Goal: Task Accomplishment & Management: Use online tool/utility

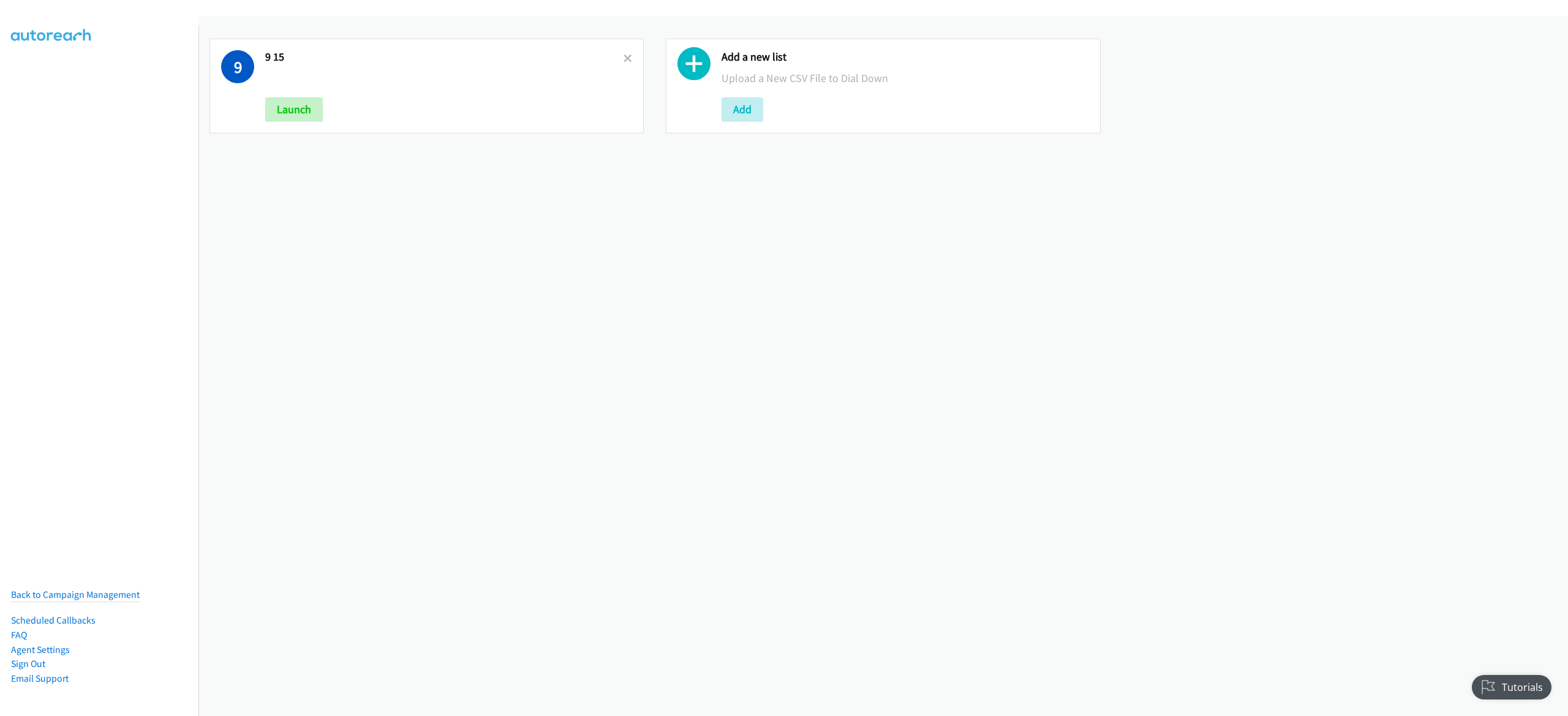
click at [623, 62] on link at bounding box center [628, 59] width 9 height 14
click at [290, 108] on button "Add" at bounding box center [286, 109] width 41 height 24
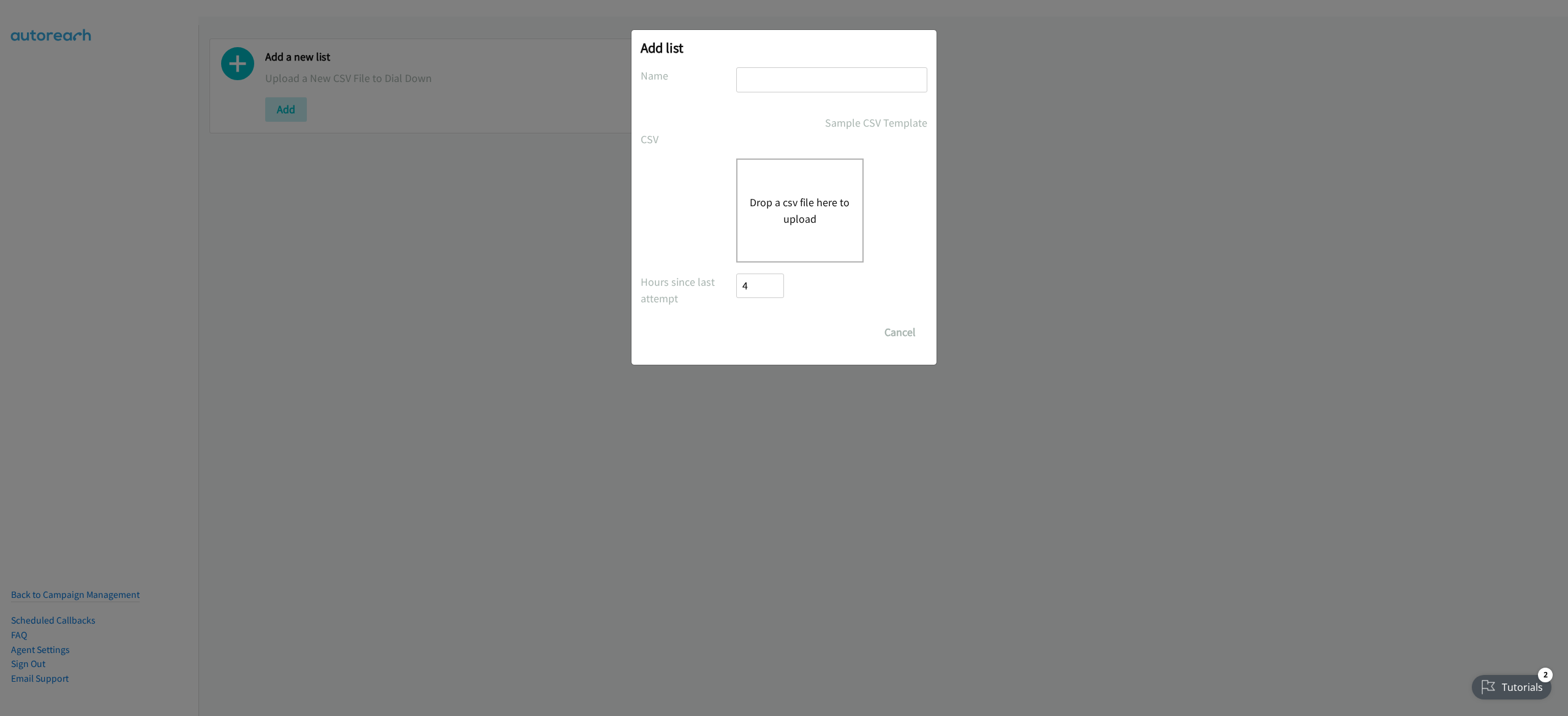
click at [803, 84] on input "text" at bounding box center [832, 79] width 191 height 25
type input "lenovo 9-16"
click at [784, 224] on button "Drop a csv file here to upload" at bounding box center [800, 210] width 101 height 33
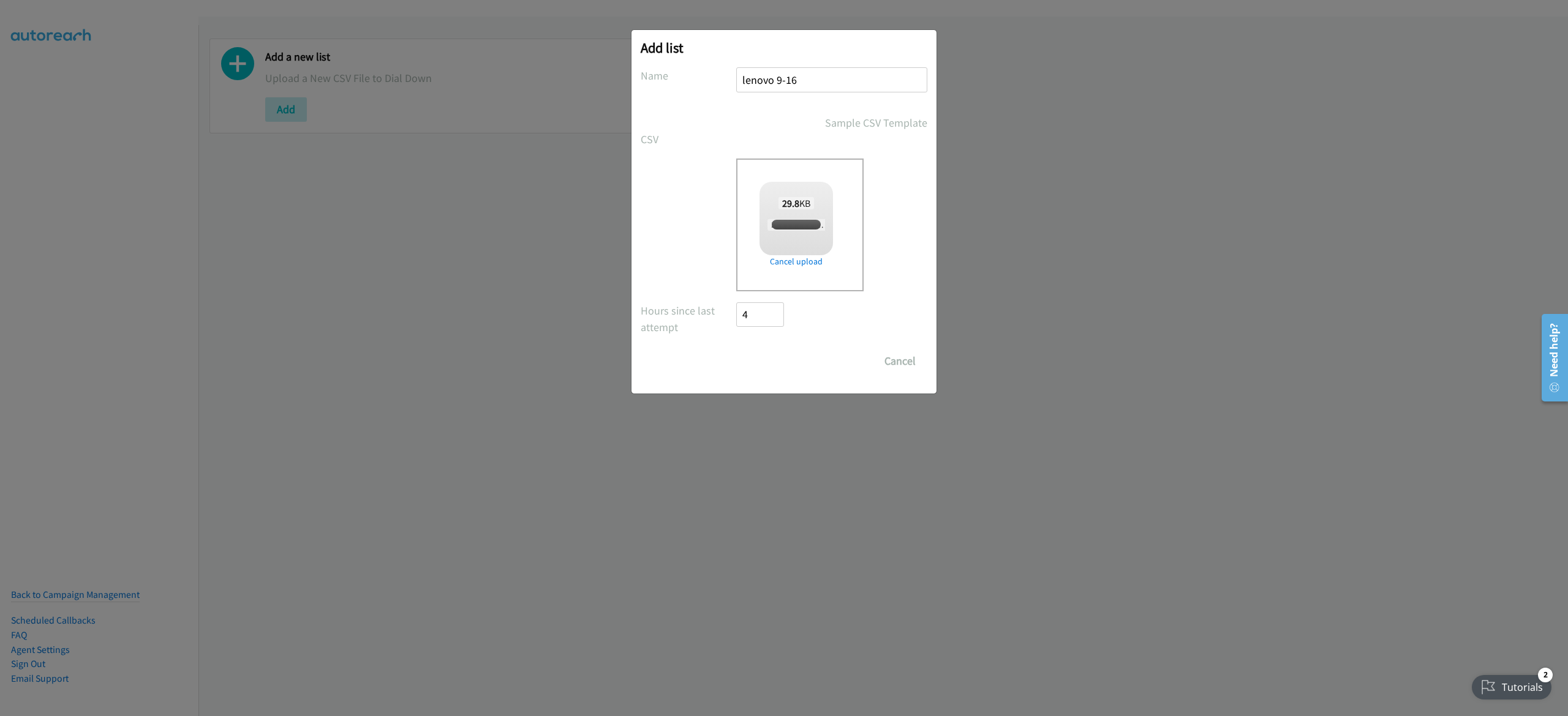
checkbox input "true"
click at [763, 357] on input "Save List" at bounding box center [768, 361] width 65 height 24
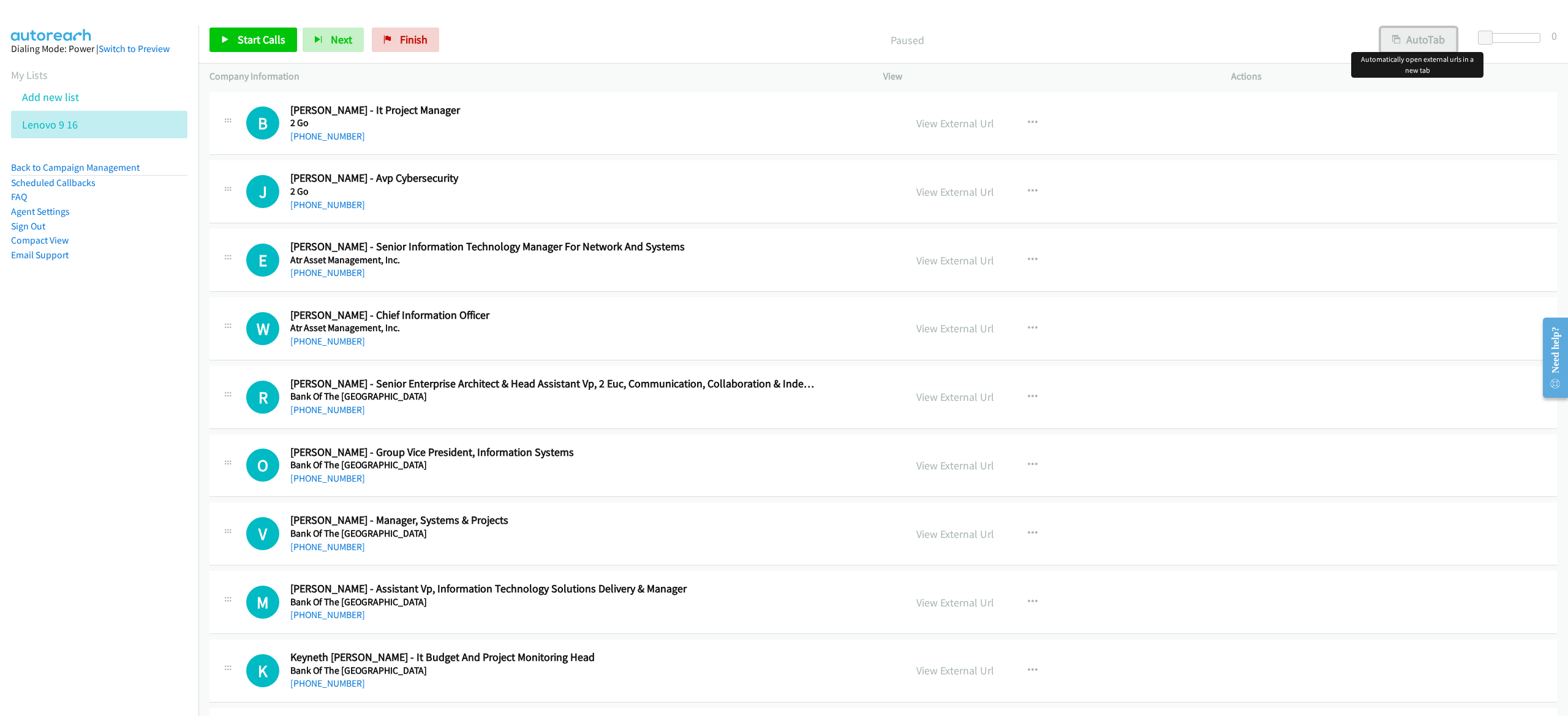
click at [1423, 44] on button "AutoTab" at bounding box center [1419, 40] width 76 height 24
click at [241, 46] on link "Start Calls" at bounding box center [253, 40] width 88 height 24
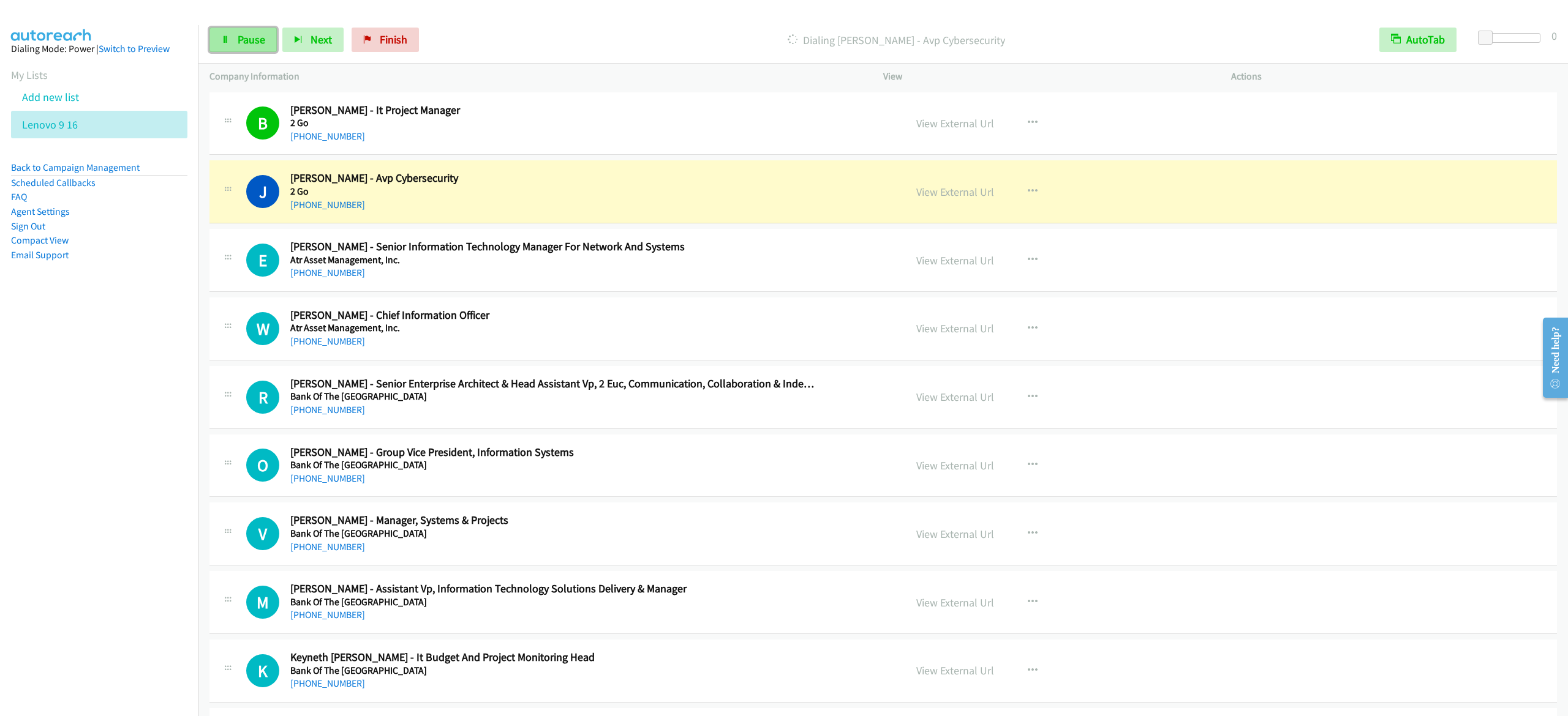
click at [255, 32] on link "Pause" at bounding box center [243, 40] width 67 height 24
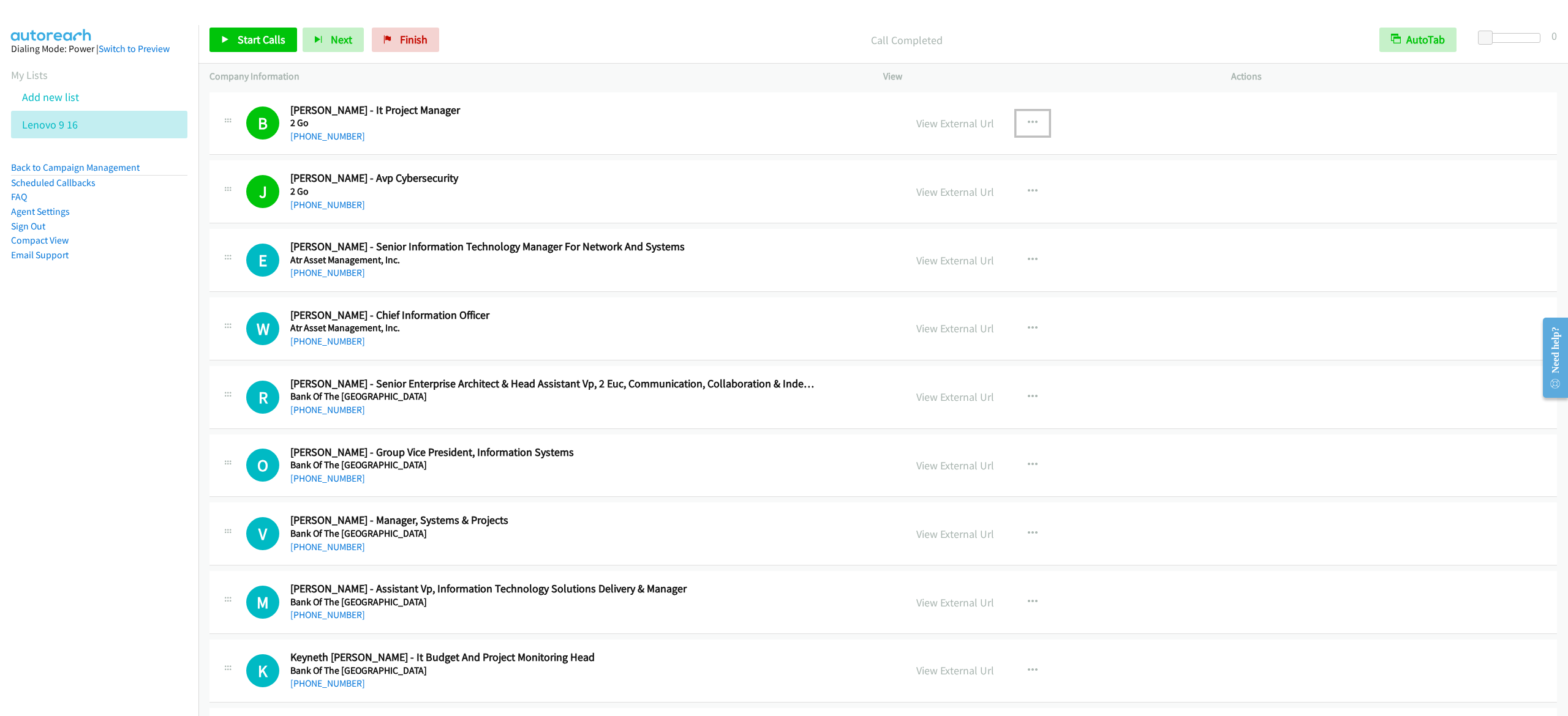
click at [1024, 115] on button "button" at bounding box center [1033, 123] width 33 height 24
drag, startPoint x: 993, startPoint y: 202, endPoint x: 980, endPoint y: 202, distance: 13.0
click at [251, 36] on div at bounding box center [784, 358] width 1568 height 716
click at [251, 36] on span "Start Calls" at bounding box center [261, 40] width 47 height 14
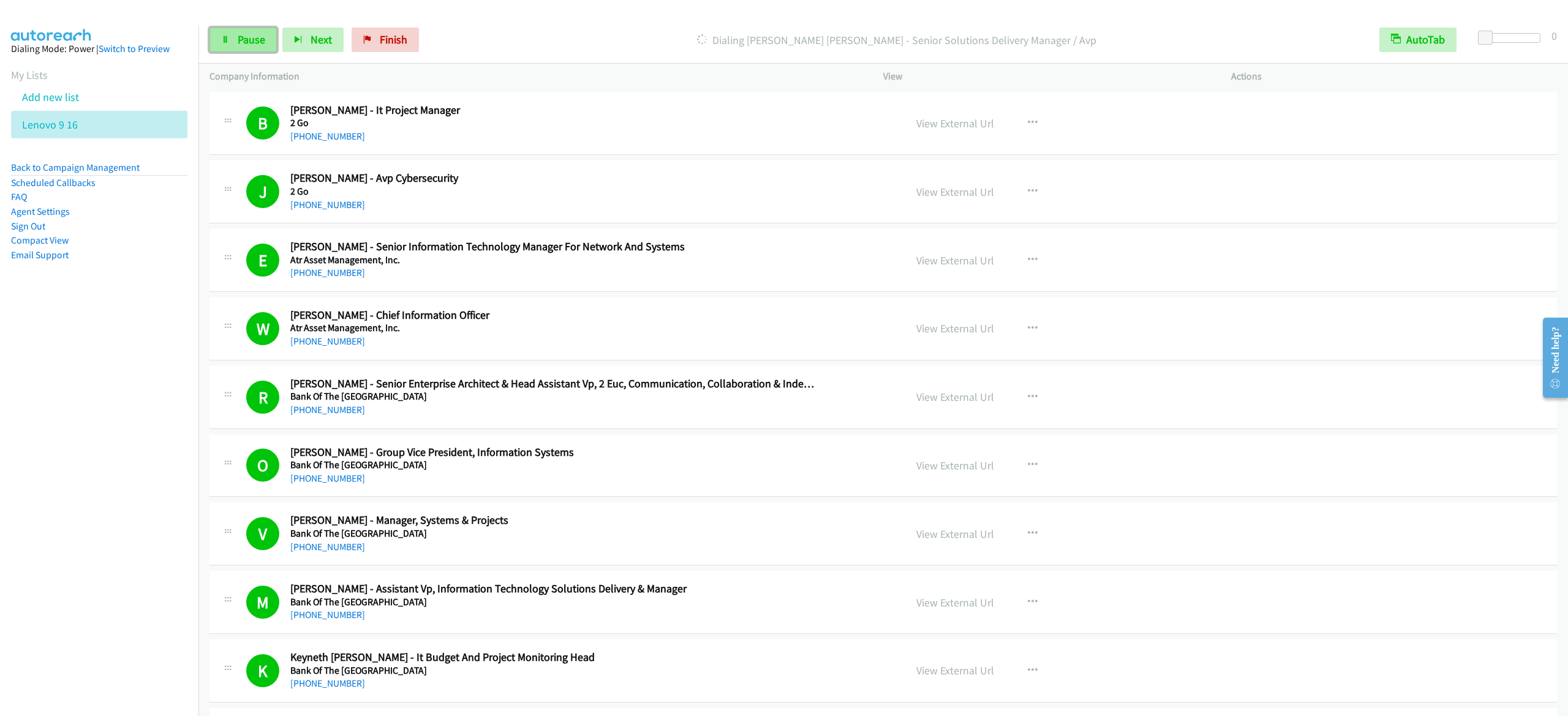
click at [255, 35] on span "Pause" at bounding box center [252, 40] width 28 height 14
click at [247, 34] on span "Start Calls" at bounding box center [261, 40] width 47 height 14
click at [250, 37] on span "Pause" at bounding box center [252, 40] width 28 height 14
click at [264, 34] on span "Start Calls" at bounding box center [261, 40] width 47 height 14
click at [244, 39] on span "Pause" at bounding box center [252, 40] width 28 height 14
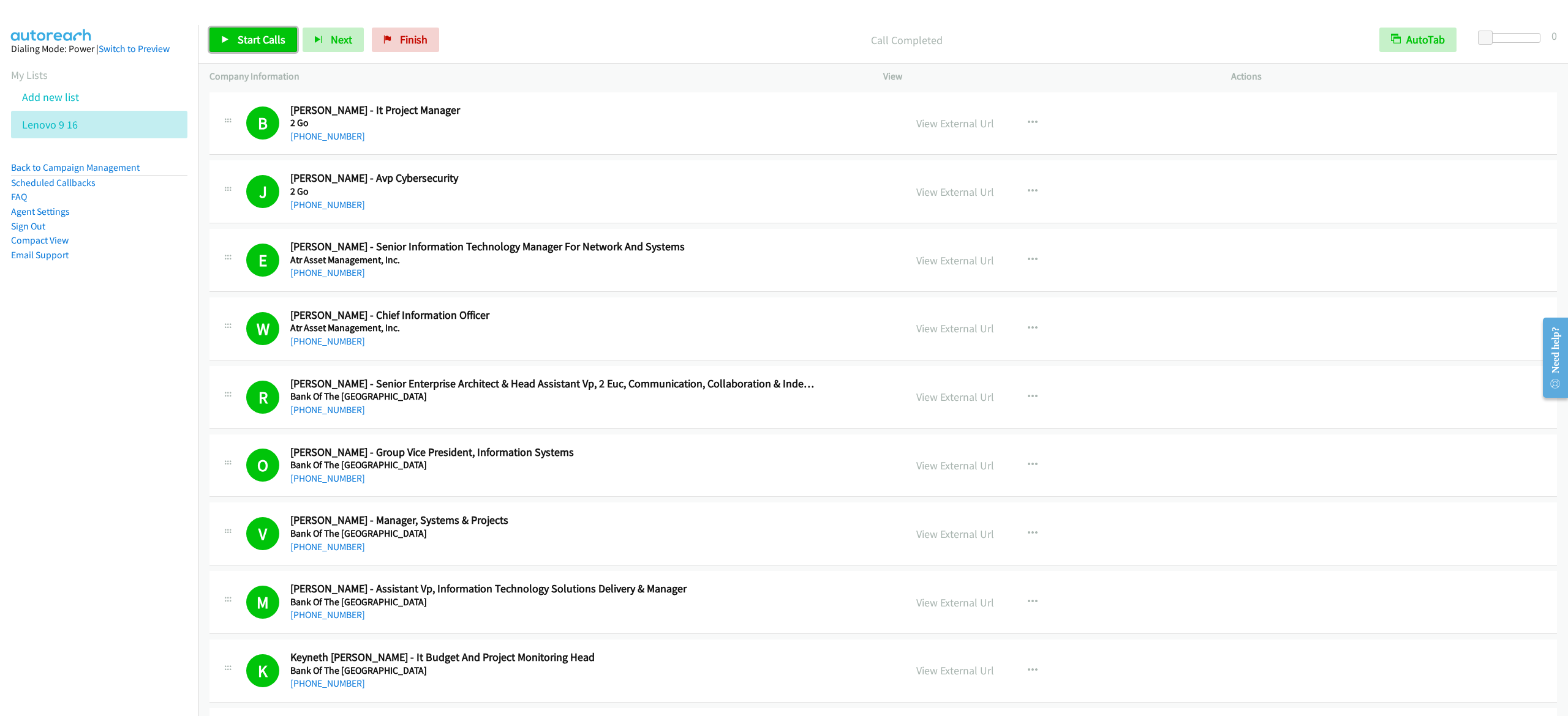
click at [239, 37] on span "Start Calls" at bounding box center [261, 40] width 47 height 14
click at [250, 33] on span "Pause" at bounding box center [252, 40] width 28 height 14
click at [238, 29] on link "Start Calls" at bounding box center [253, 40] width 88 height 24
click at [241, 50] on link "Pause" at bounding box center [243, 40] width 67 height 24
click at [1086, 24] on div "Start Calls Pause Next Finish Paused AutoTab AutoTab 0" at bounding box center [883, 40] width 1370 height 47
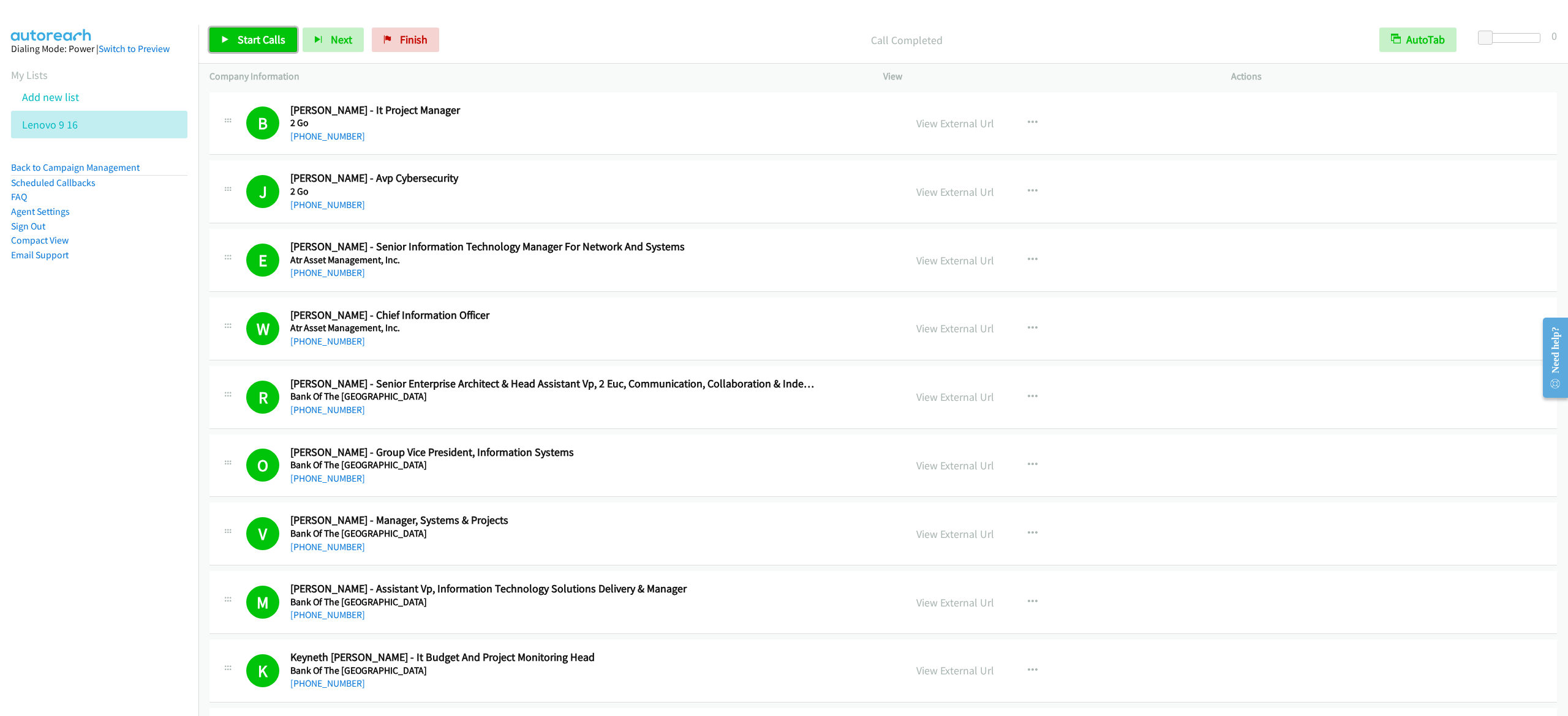
click at [215, 34] on link "Start Calls" at bounding box center [253, 40] width 88 height 24
click at [231, 43] on link "Pause" at bounding box center [243, 40] width 67 height 24
click at [268, 39] on span "Start Calls" at bounding box center [261, 40] width 47 height 14
drag, startPoint x: 259, startPoint y: 35, endPoint x: 272, endPoint y: 35, distance: 13.0
click at [259, 35] on span "Pause" at bounding box center [252, 40] width 28 height 14
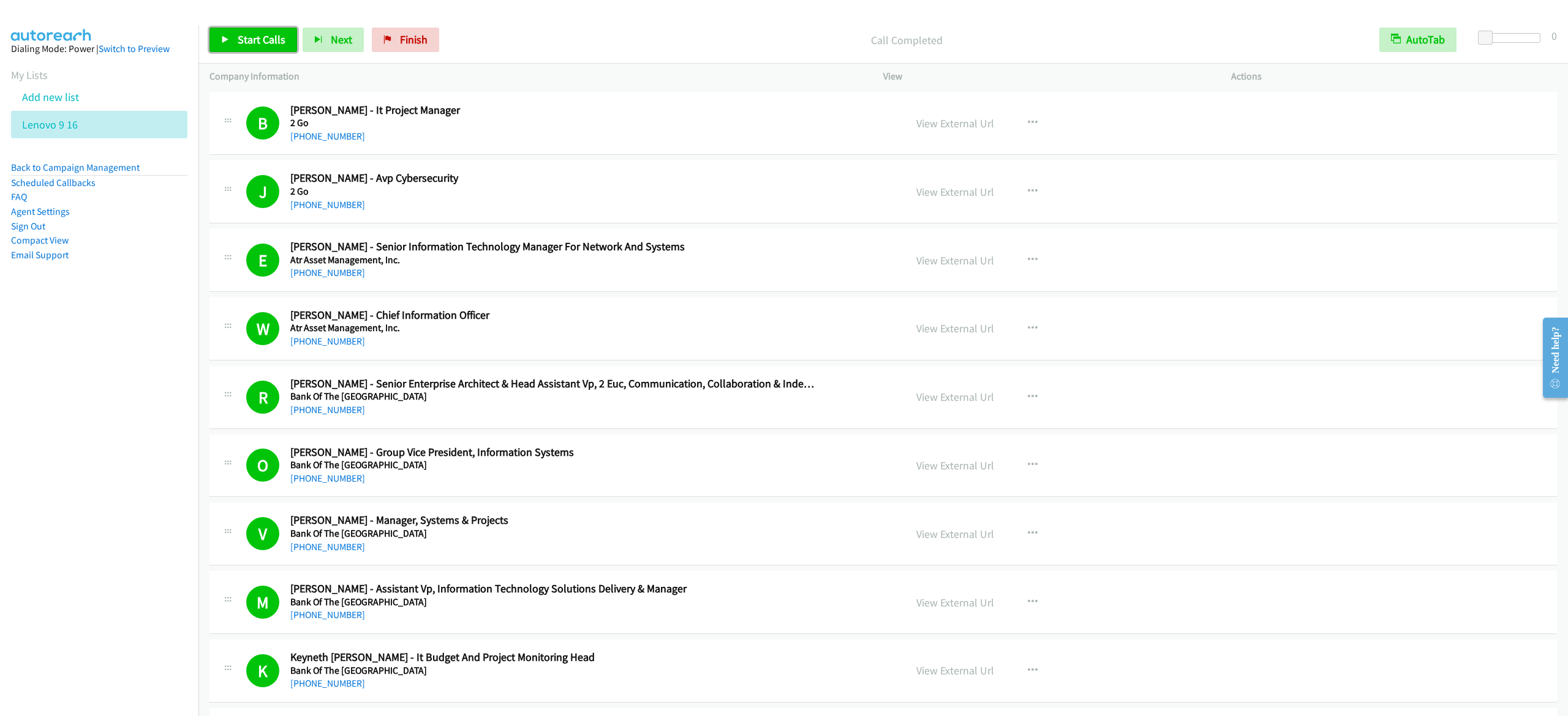
click at [277, 46] on span "Start Calls" at bounding box center [261, 40] width 47 height 14
click at [238, 39] on span "Pause" at bounding box center [252, 40] width 28 height 14
click at [258, 50] on link "Start Calls" at bounding box center [253, 40] width 88 height 24
click at [230, 39] on link "Pause" at bounding box center [243, 40] width 67 height 24
click at [273, 38] on span "Start Calls" at bounding box center [261, 40] width 47 height 14
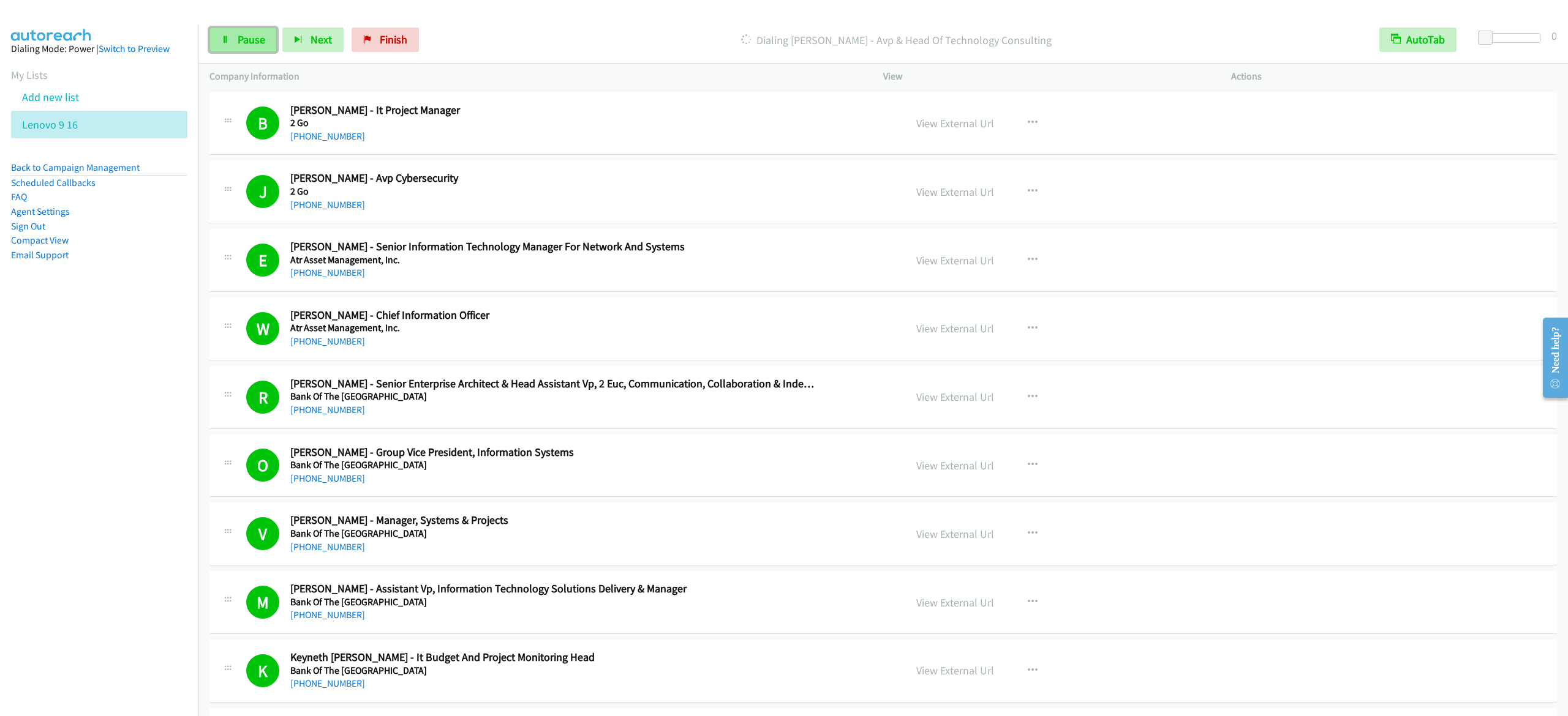
click at [213, 41] on link "Pause" at bounding box center [243, 40] width 67 height 24
click at [291, 29] on link "Start Calls" at bounding box center [253, 40] width 88 height 24
click at [227, 37] on icon at bounding box center [226, 40] width 9 height 9
click at [250, 43] on span "Start Calls" at bounding box center [261, 40] width 47 height 14
click at [253, 39] on span "Pause" at bounding box center [252, 40] width 28 height 14
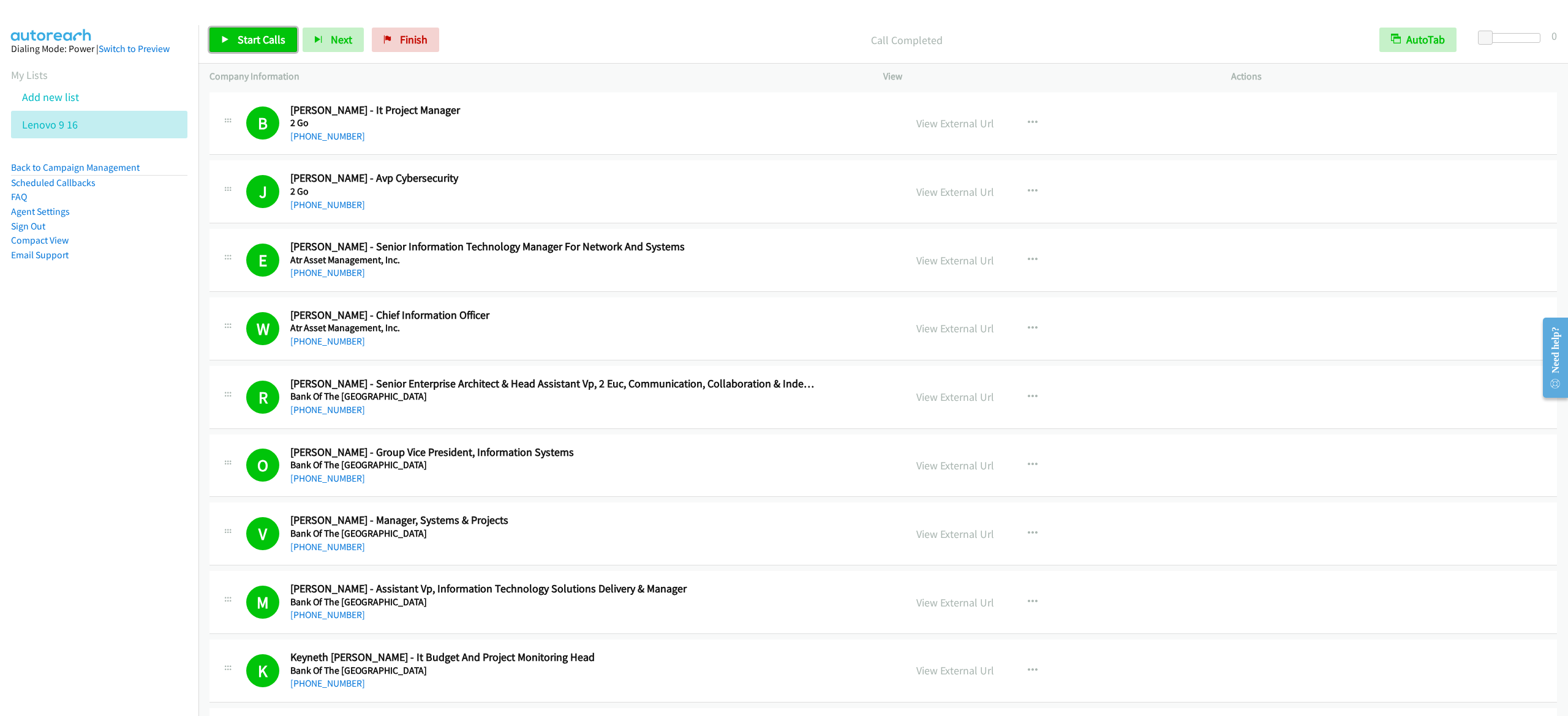
click at [247, 46] on span "Start Calls" at bounding box center [261, 40] width 47 height 14
click at [260, 43] on span "Pause" at bounding box center [252, 40] width 28 height 14
click at [272, 26] on div "Start Calls Pause Next Finish Call Completed AutoTab AutoTab 0" at bounding box center [883, 40] width 1370 height 47
click at [267, 34] on span "Start Calls" at bounding box center [261, 40] width 47 height 14
click at [219, 43] on link "Pause" at bounding box center [243, 40] width 67 height 24
